Goal: Transaction & Acquisition: Purchase product/service

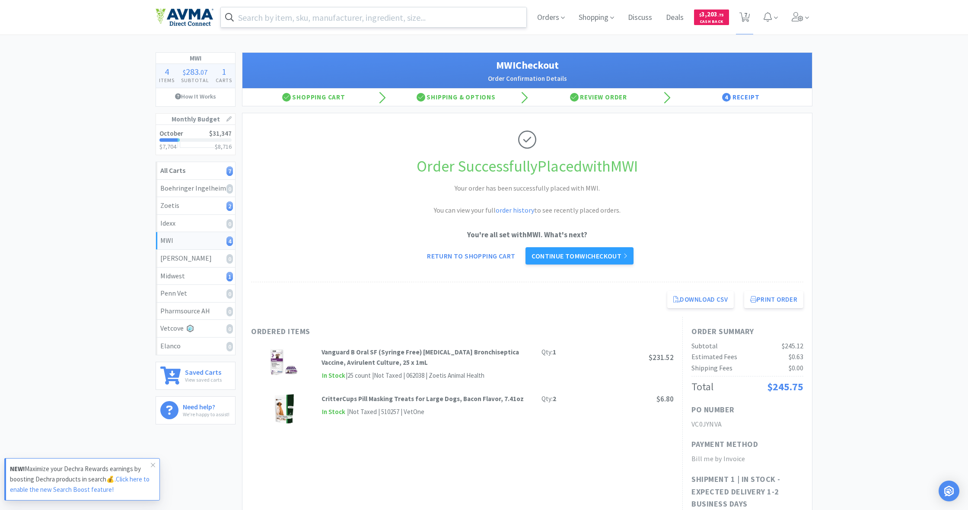
click at [334, 19] on input "text" at bounding box center [374, 17] width 306 height 20
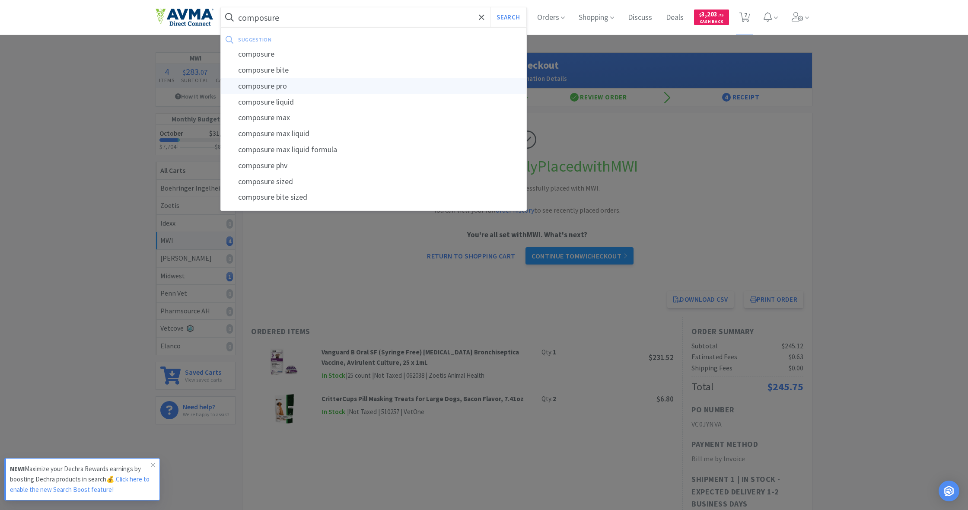
click at [294, 87] on div "composure pro" at bounding box center [374, 86] width 306 height 16
type input "composure pro"
select select "4"
select select "1"
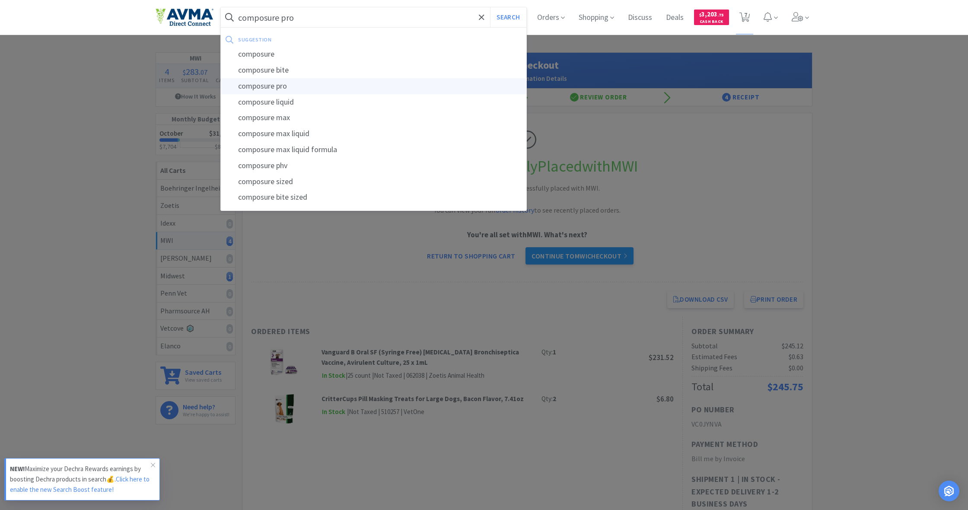
select select "1"
select select "2"
select select "5"
select select "10"
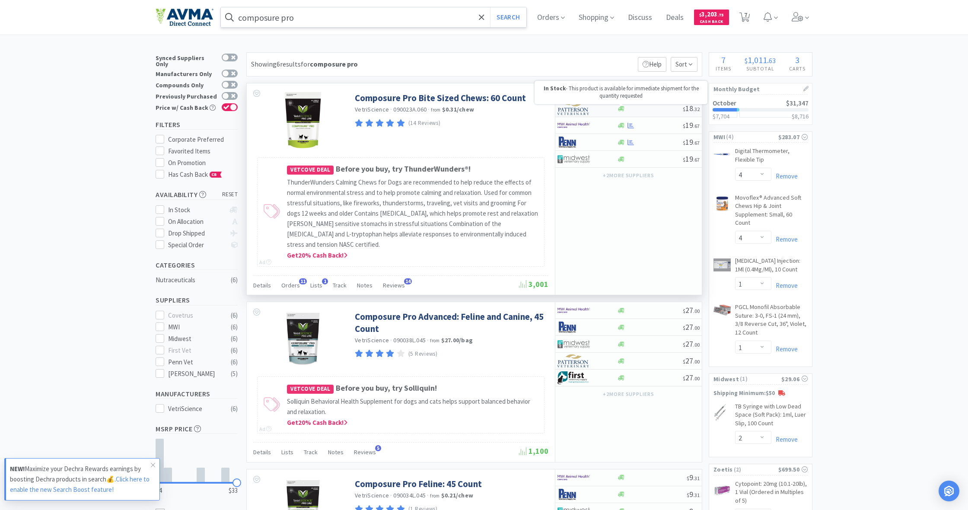
click at [622, 109] on icon at bounding box center [621, 108] width 6 height 5
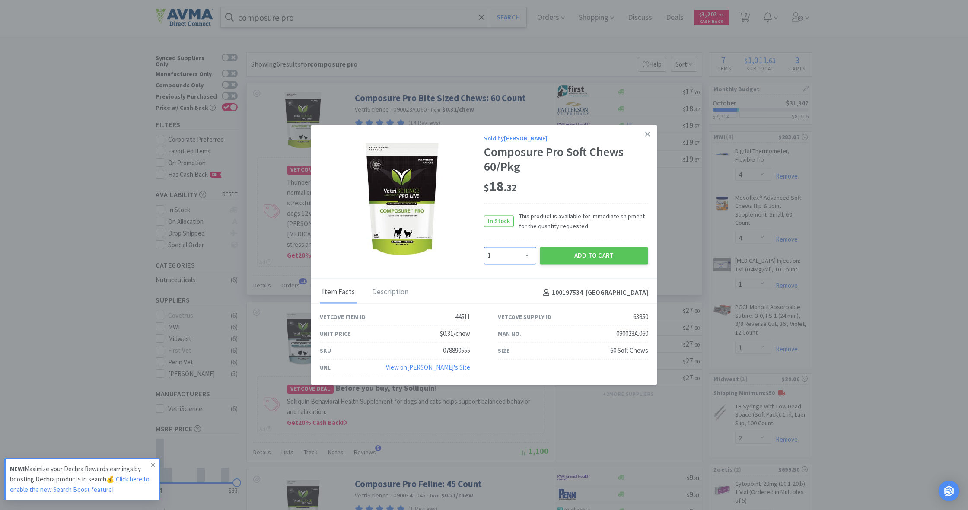
select select "4"
click at [616, 257] on button "Add to Cart" at bounding box center [594, 255] width 109 height 17
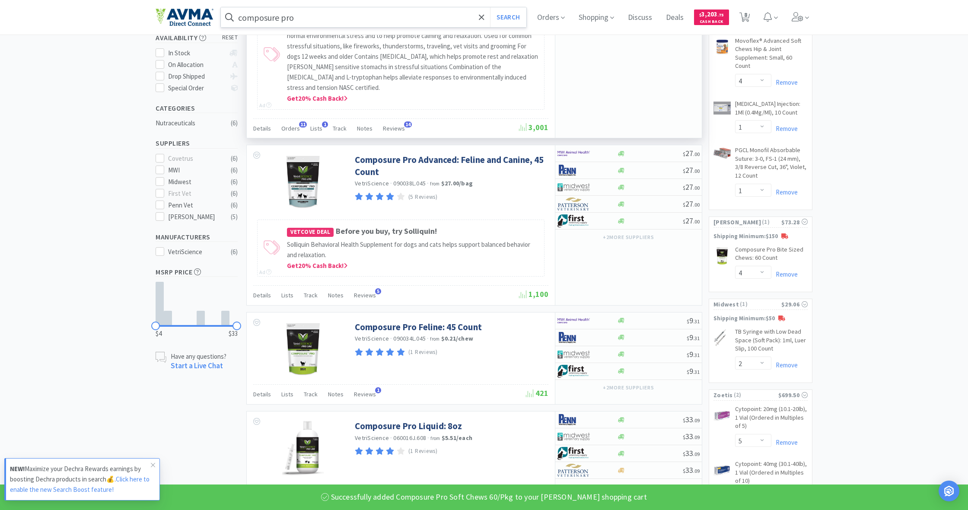
scroll to position [127, 0]
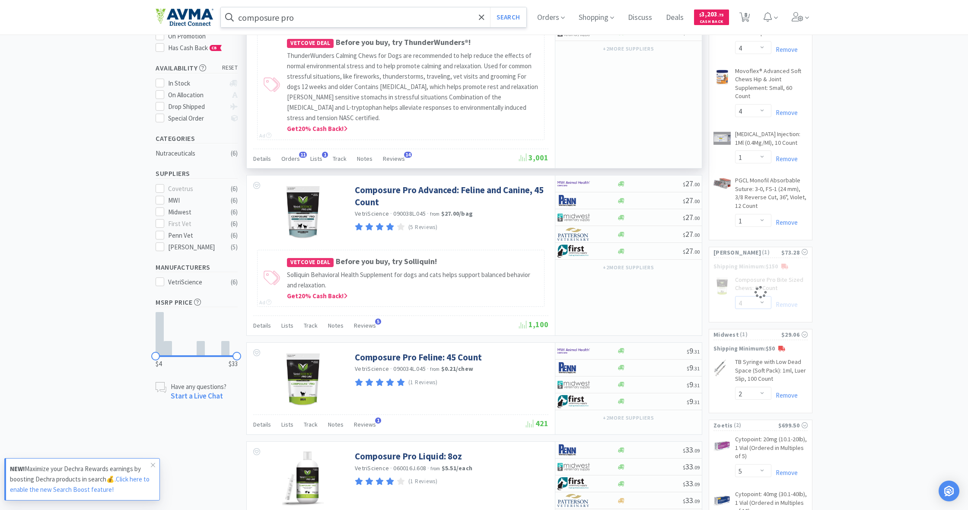
select select "2"
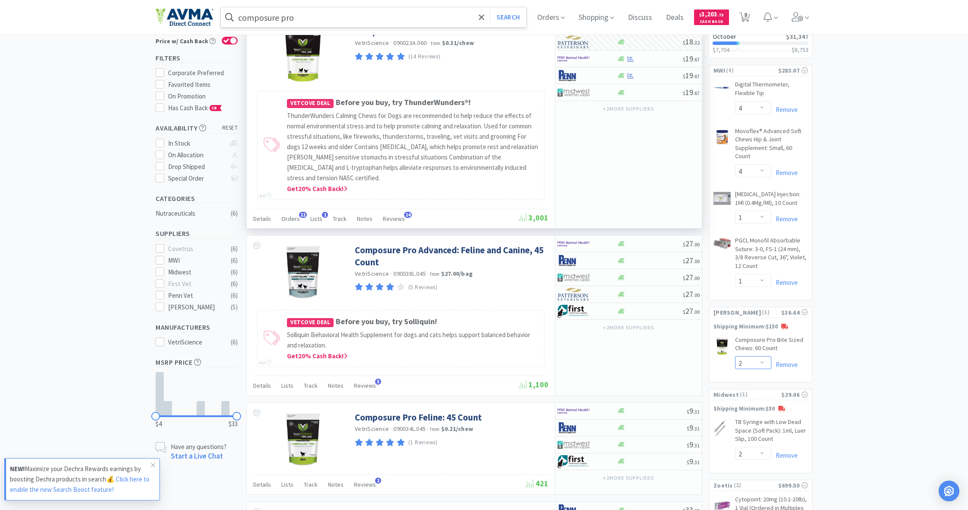
scroll to position [67, 0]
